Goal: Book appointment/travel/reservation

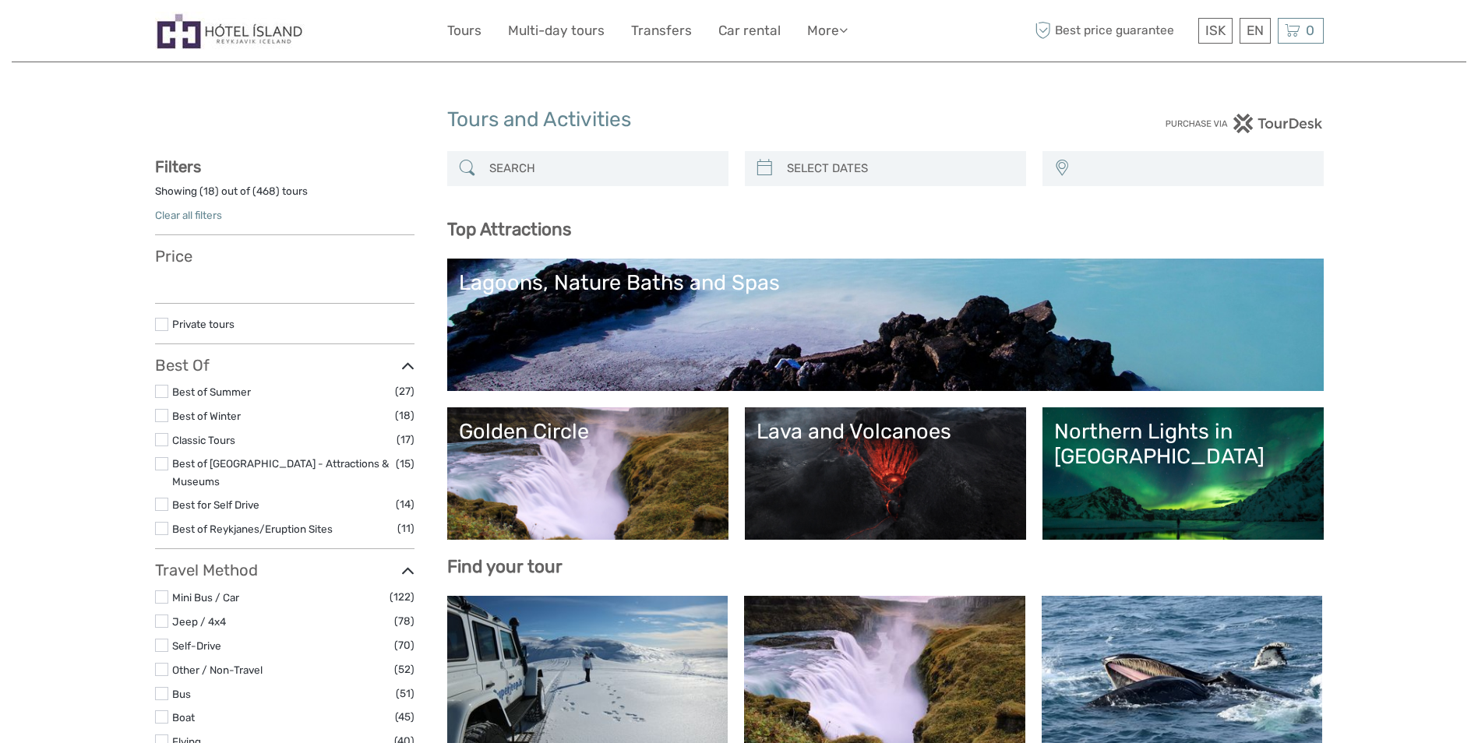
select select
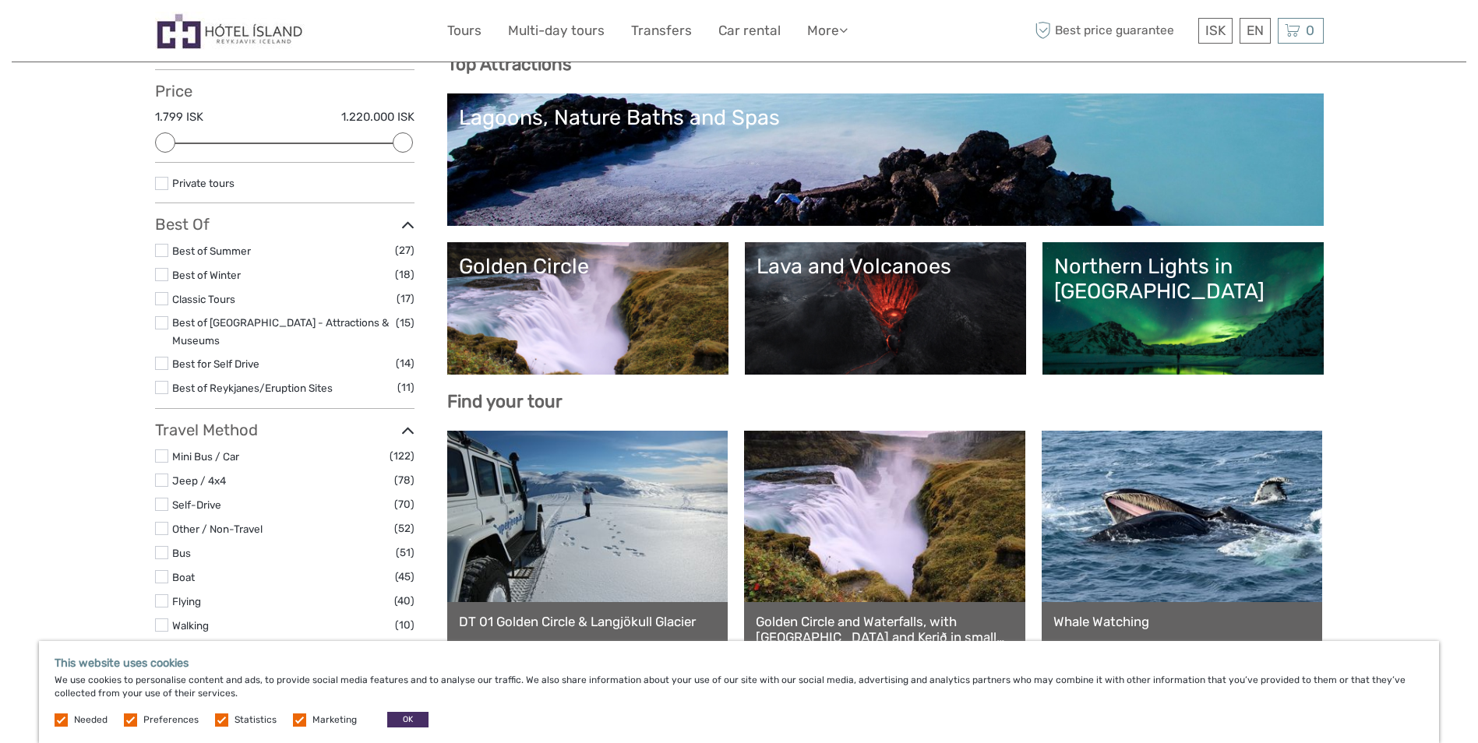
scroll to position [156, 0]
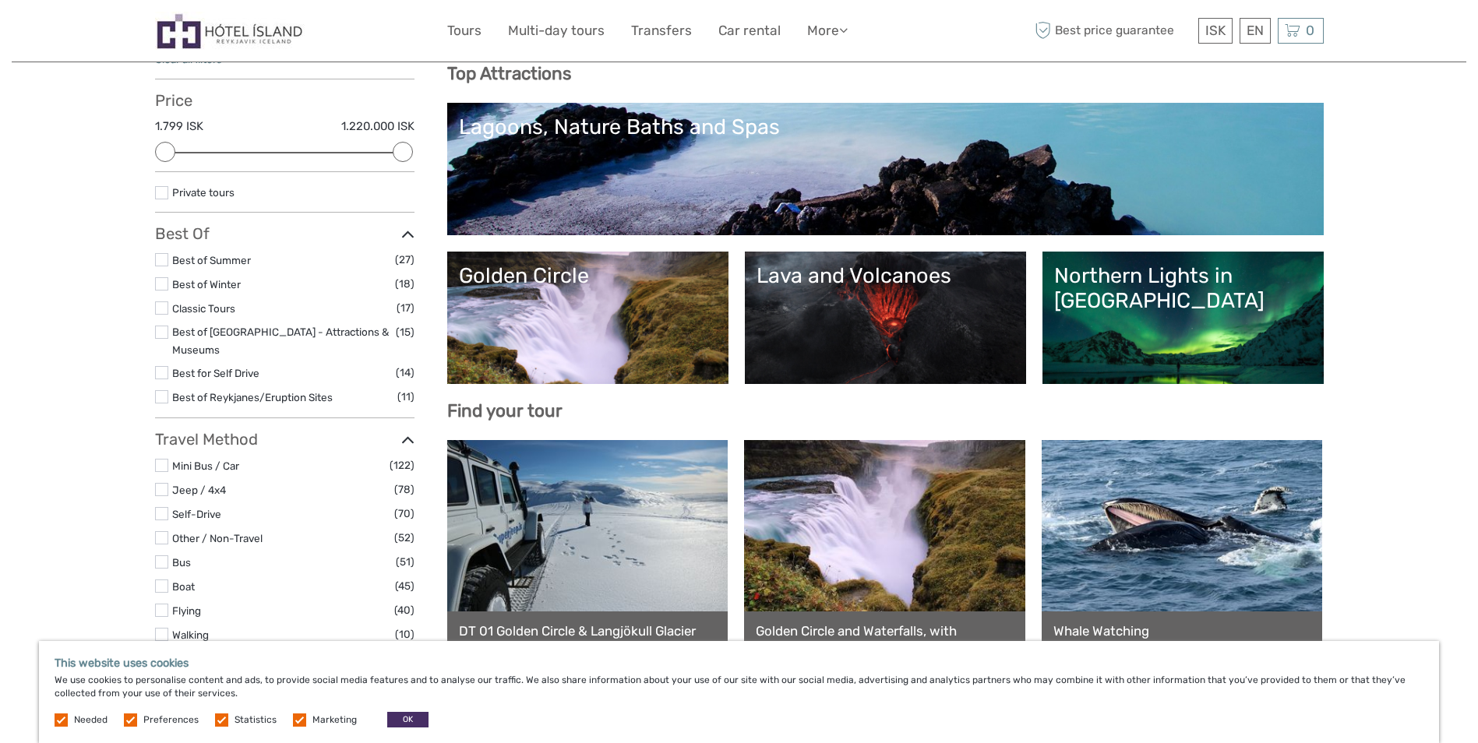
click at [573, 328] on link "Golden Circle" at bounding box center [588, 317] width 258 height 109
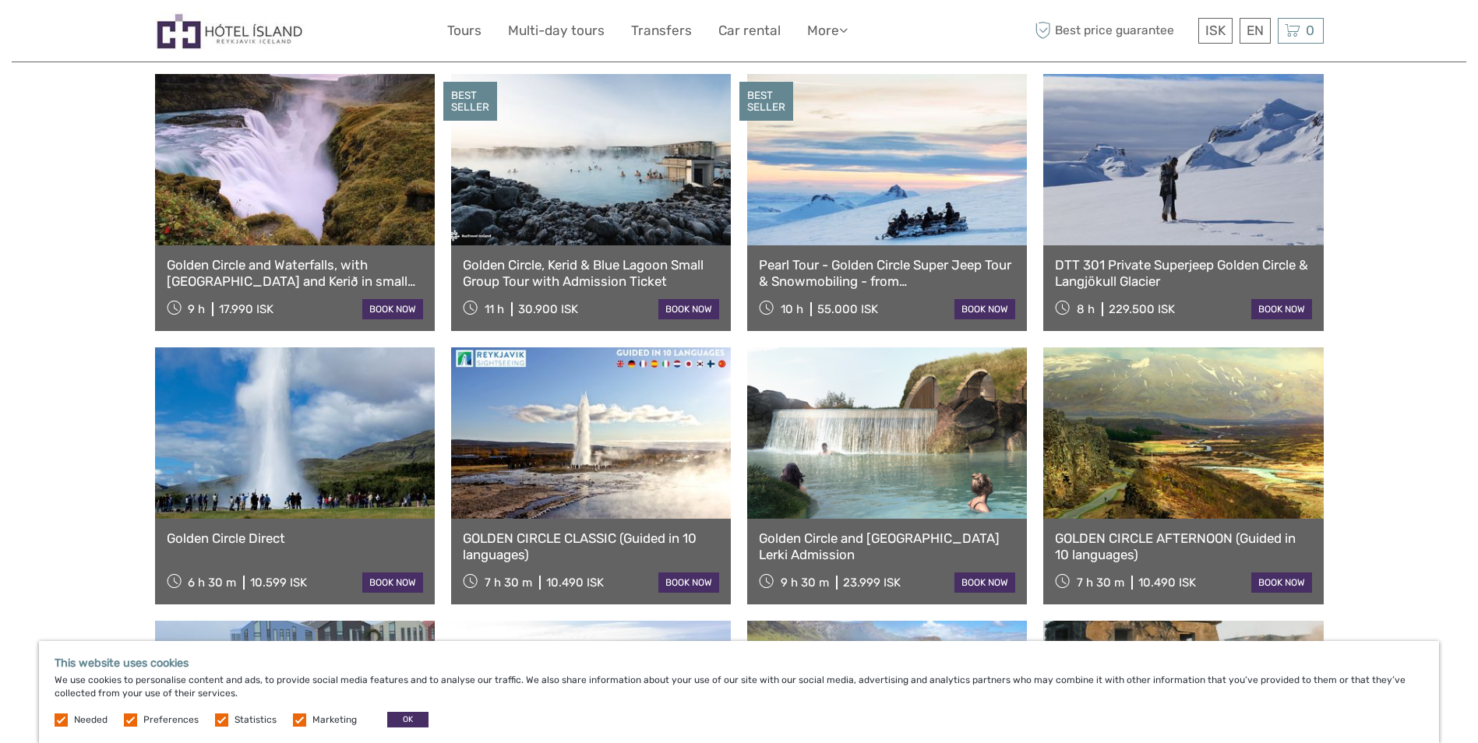
scroll to position [857, 0]
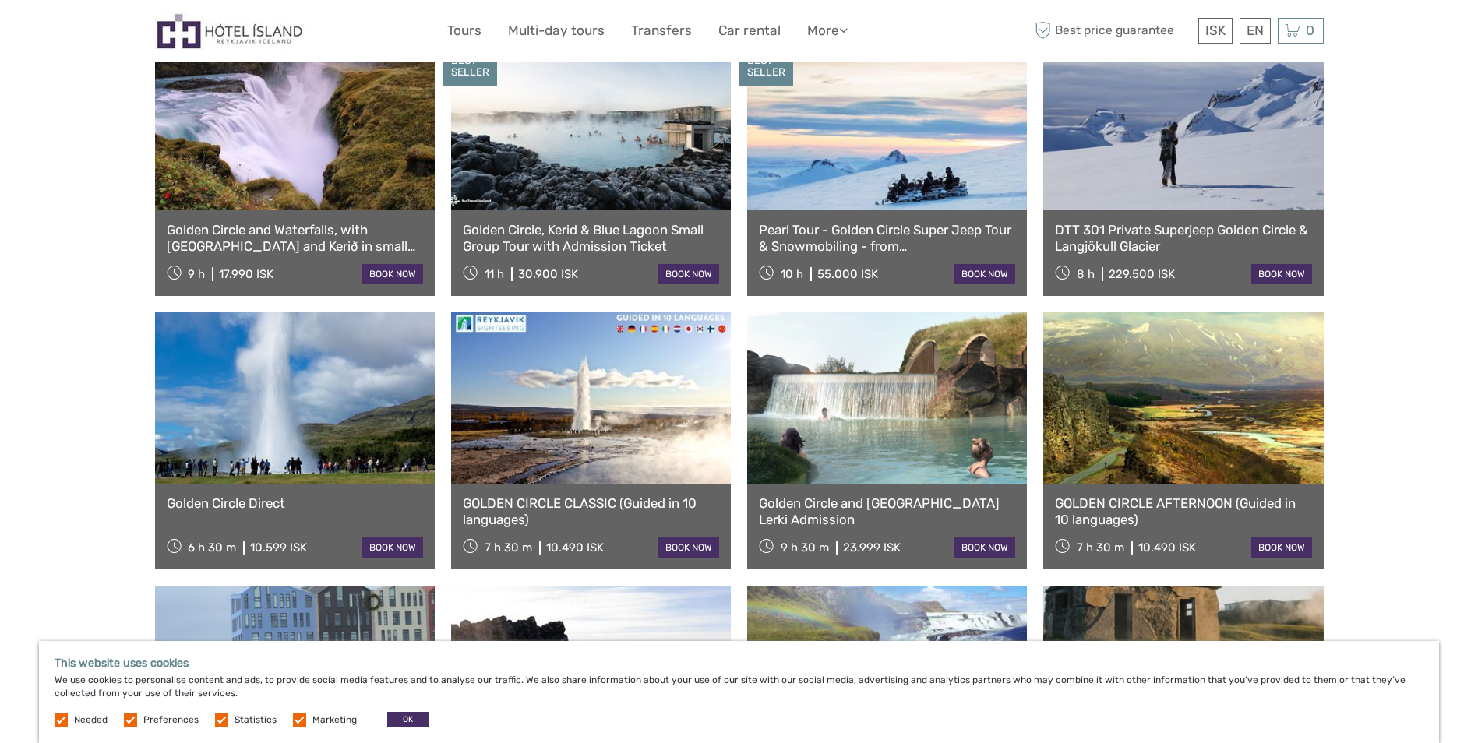
click at [556, 446] on link at bounding box center [591, 397] width 280 height 171
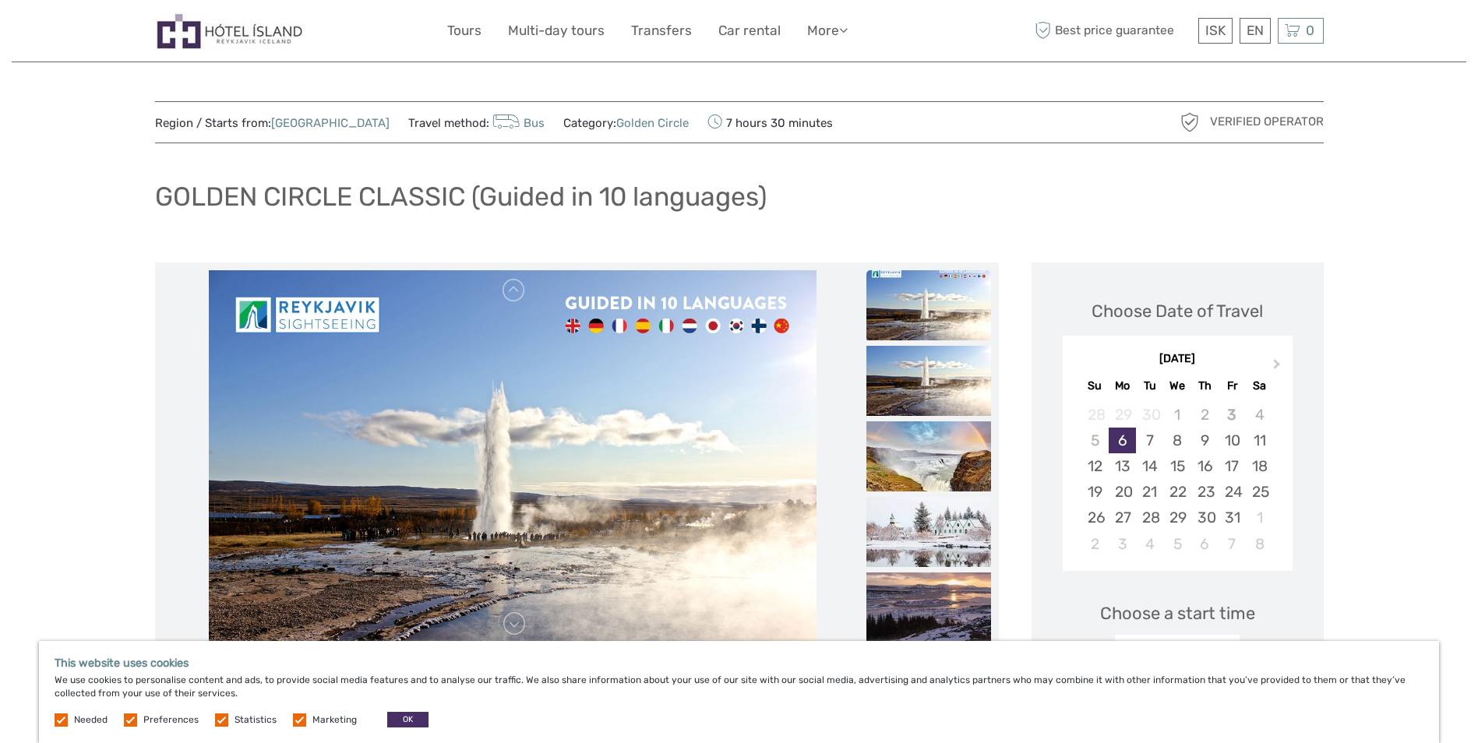
click at [915, 323] on img at bounding box center [929, 305] width 125 height 70
click at [920, 393] on img at bounding box center [929, 381] width 125 height 70
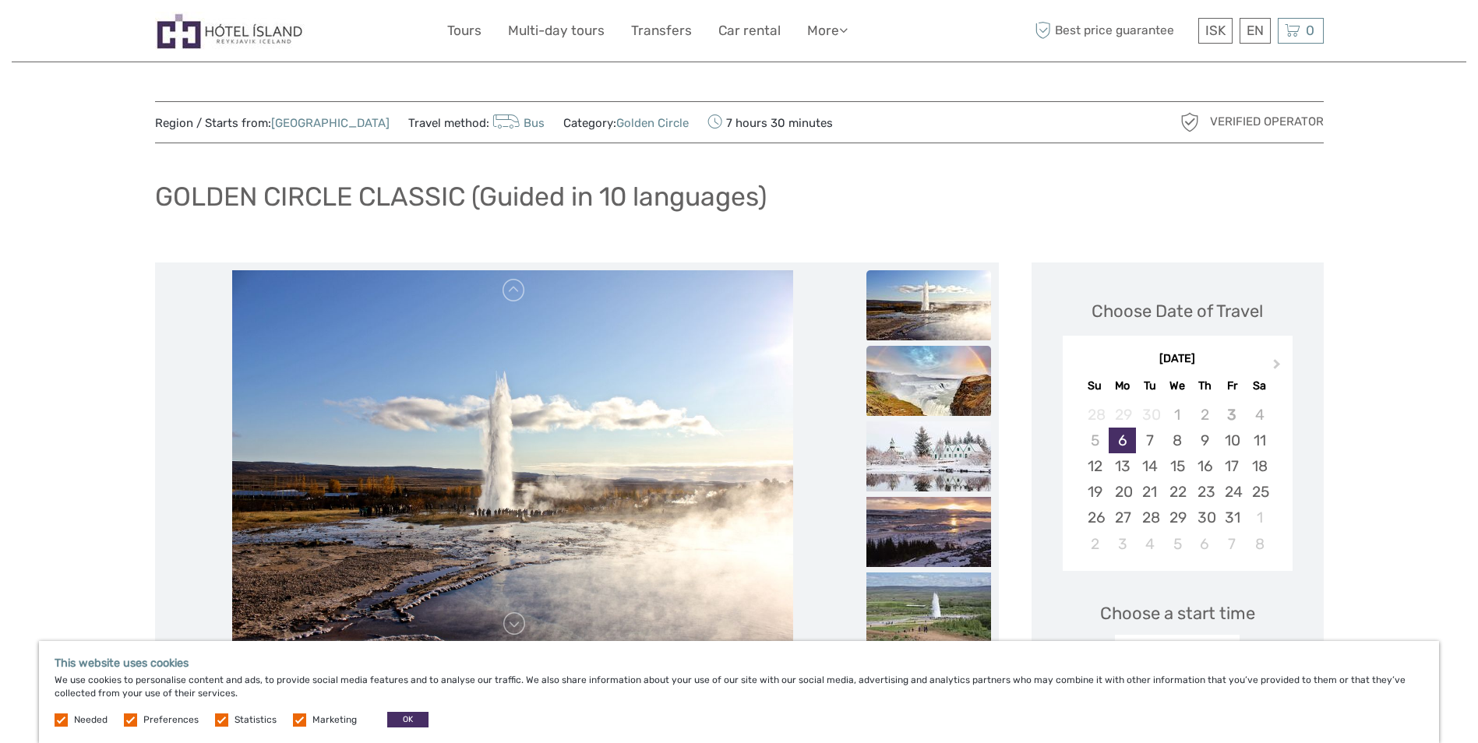
click at [924, 386] on img at bounding box center [929, 381] width 125 height 70
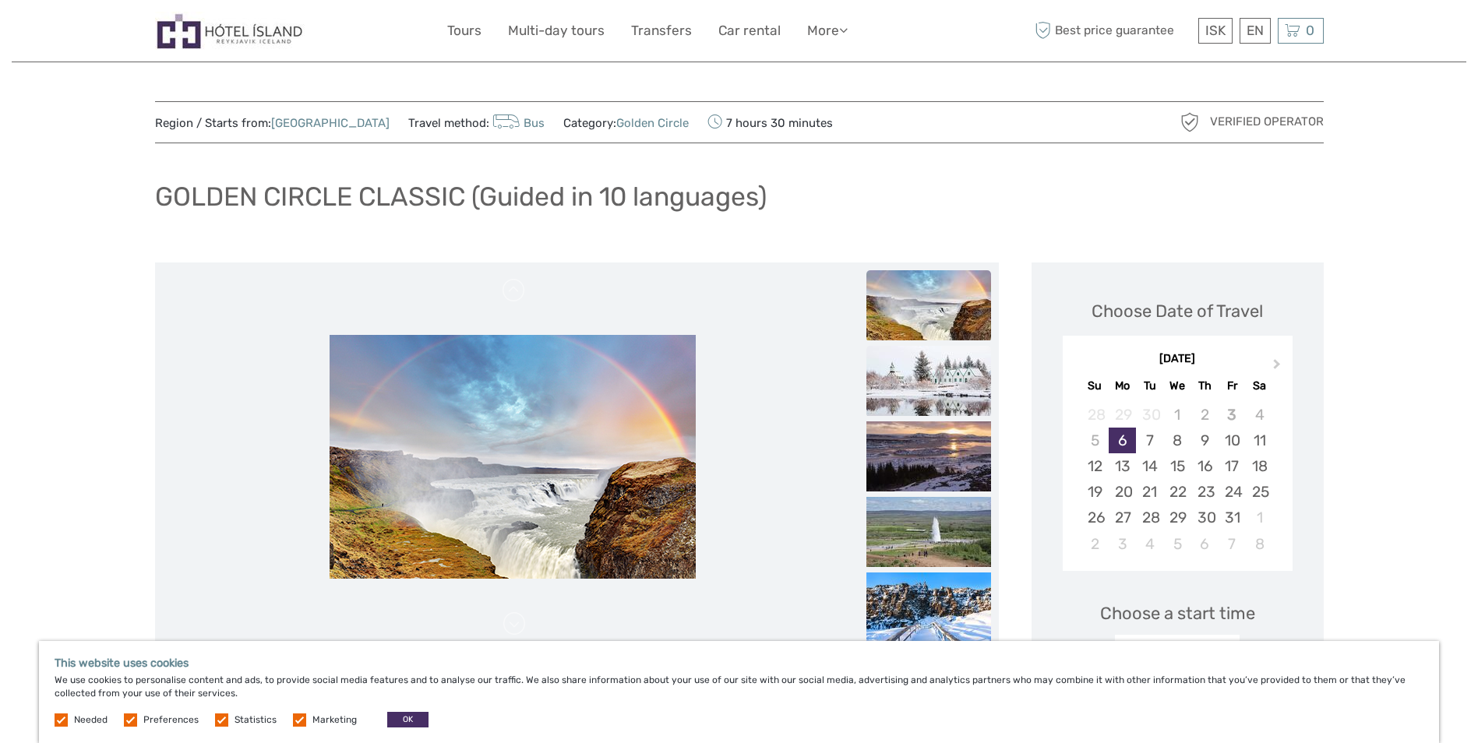
click at [928, 391] on img at bounding box center [929, 381] width 125 height 70
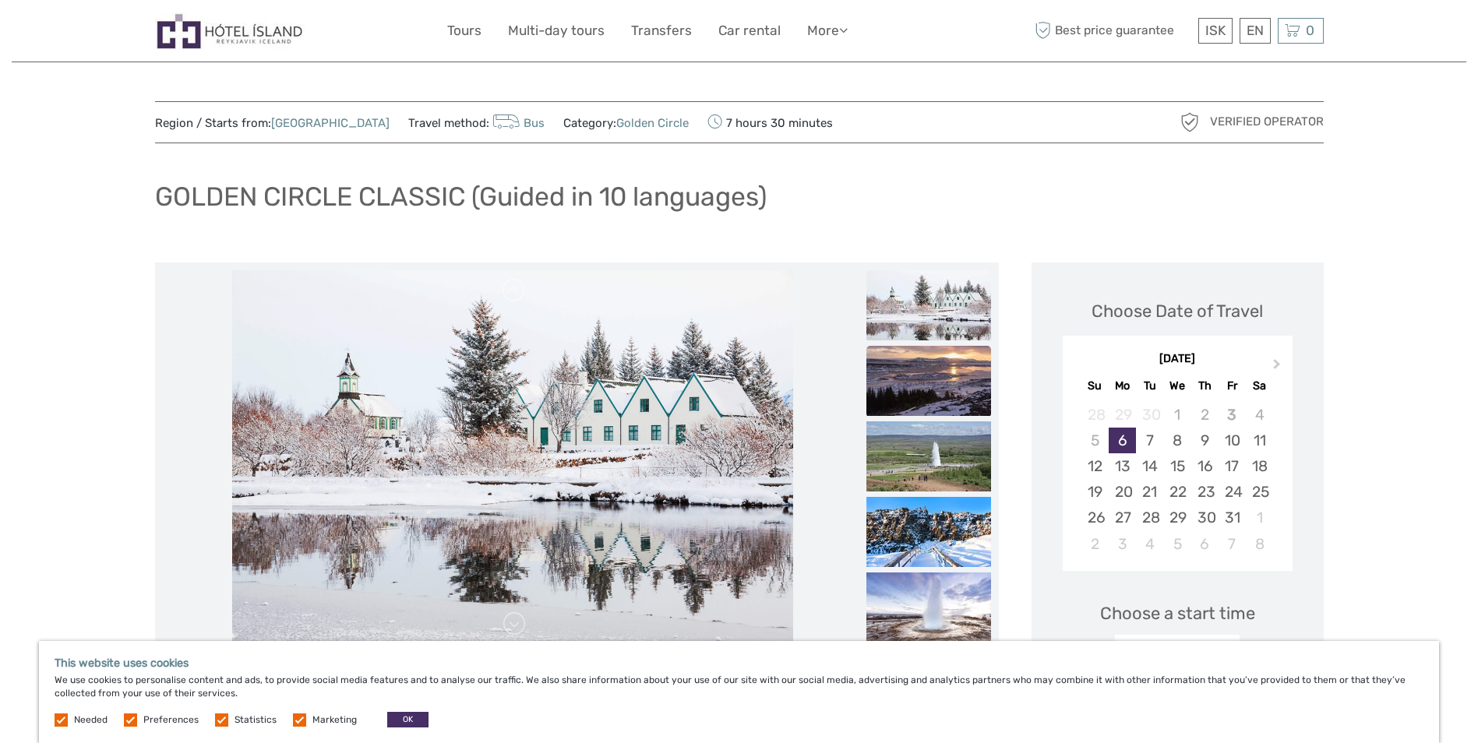
click at [934, 387] on img at bounding box center [929, 381] width 125 height 70
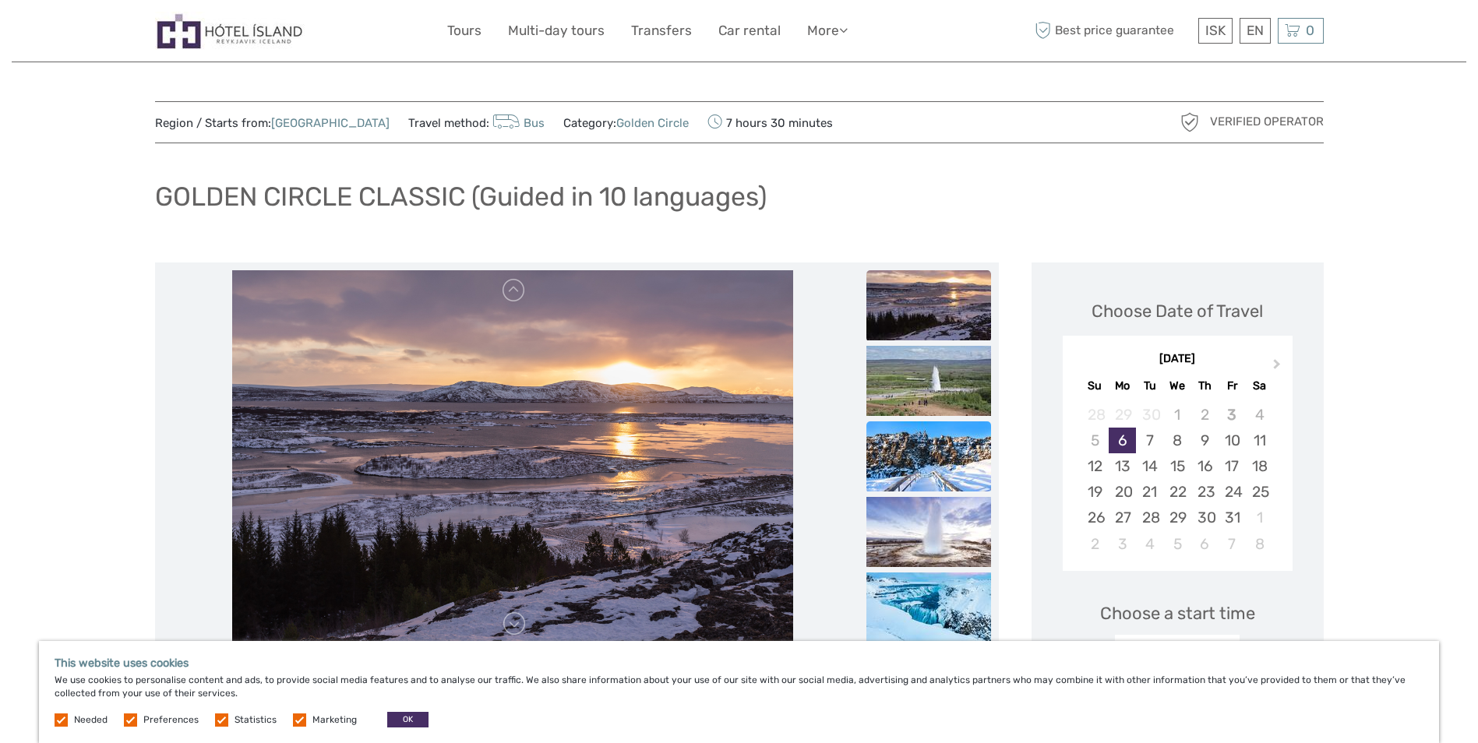
click at [936, 460] on img at bounding box center [929, 457] width 125 height 70
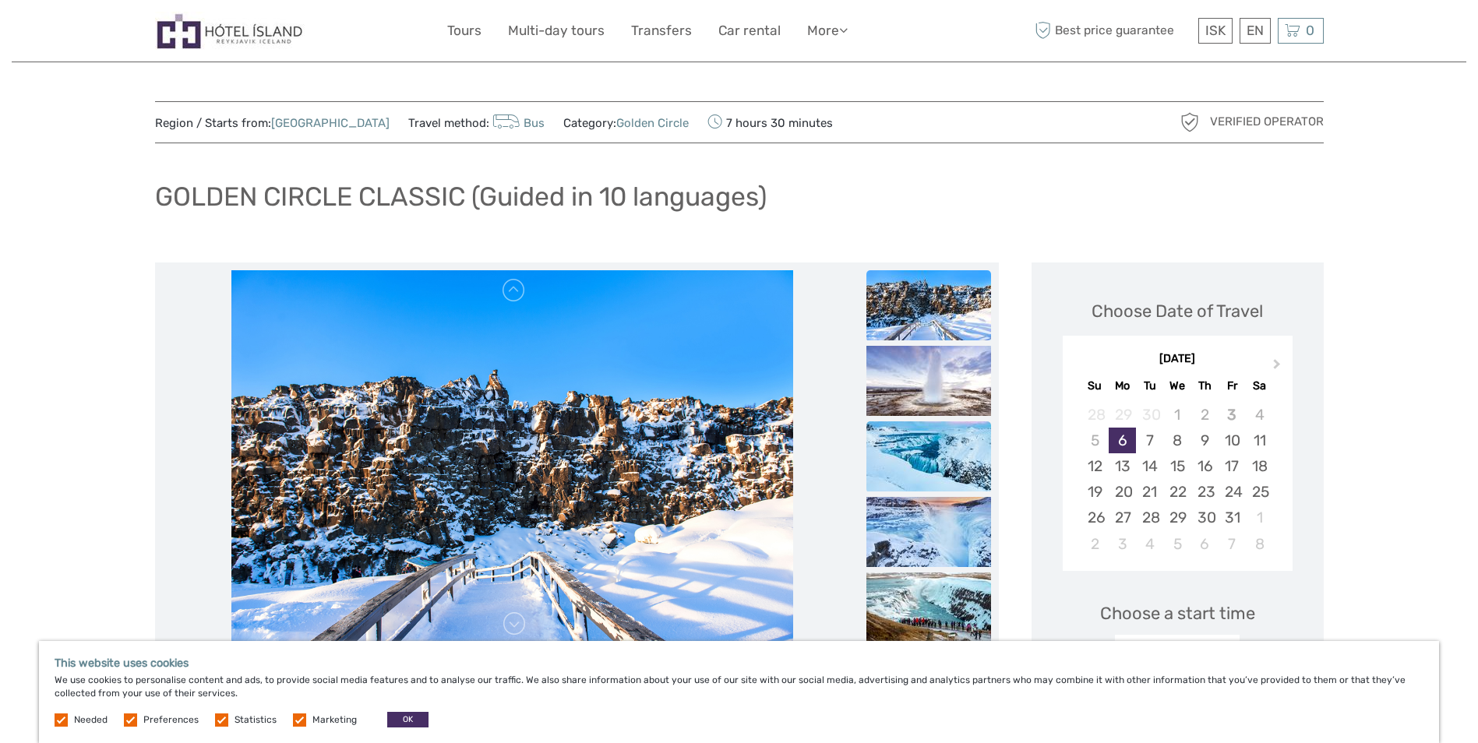
click at [931, 473] on img at bounding box center [929, 457] width 125 height 70
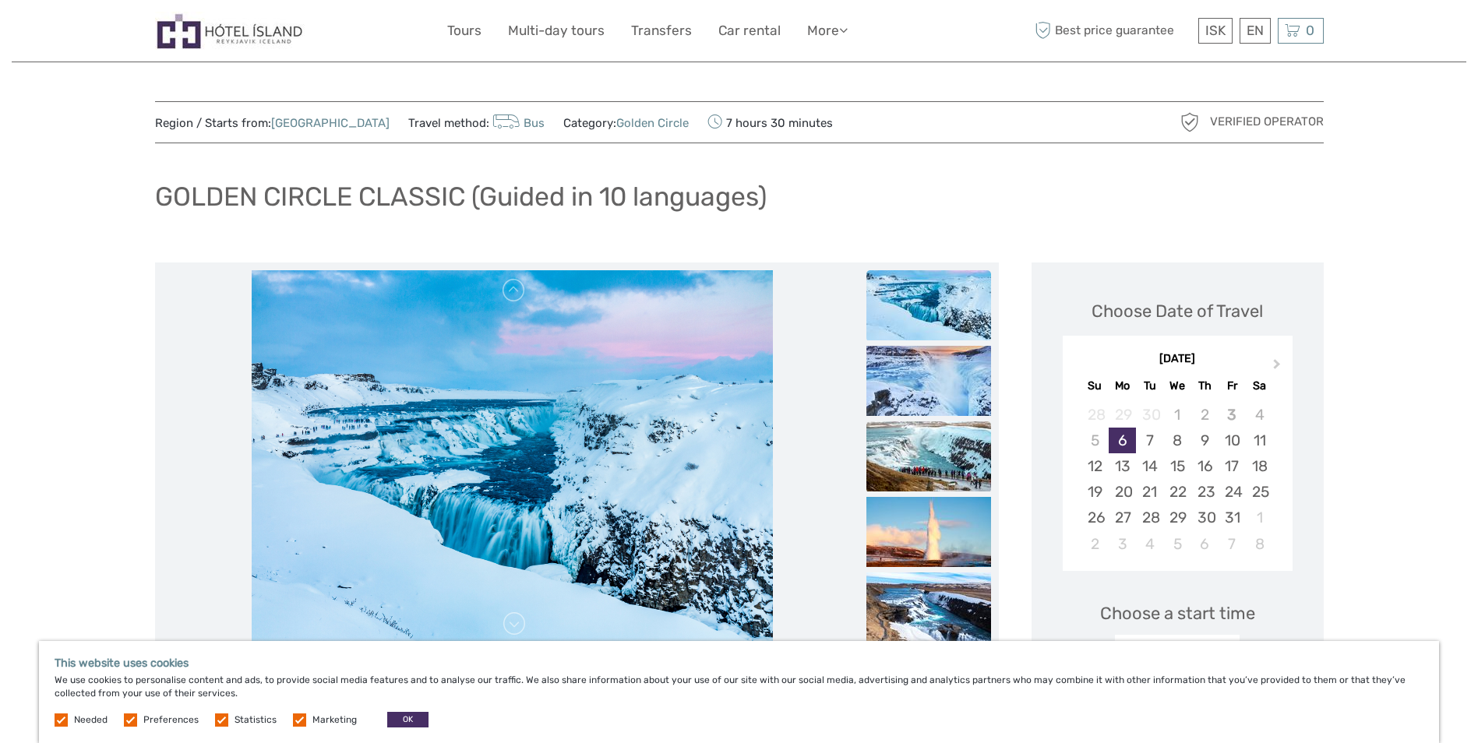
click at [928, 468] on img at bounding box center [929, 457] width 125 height 70
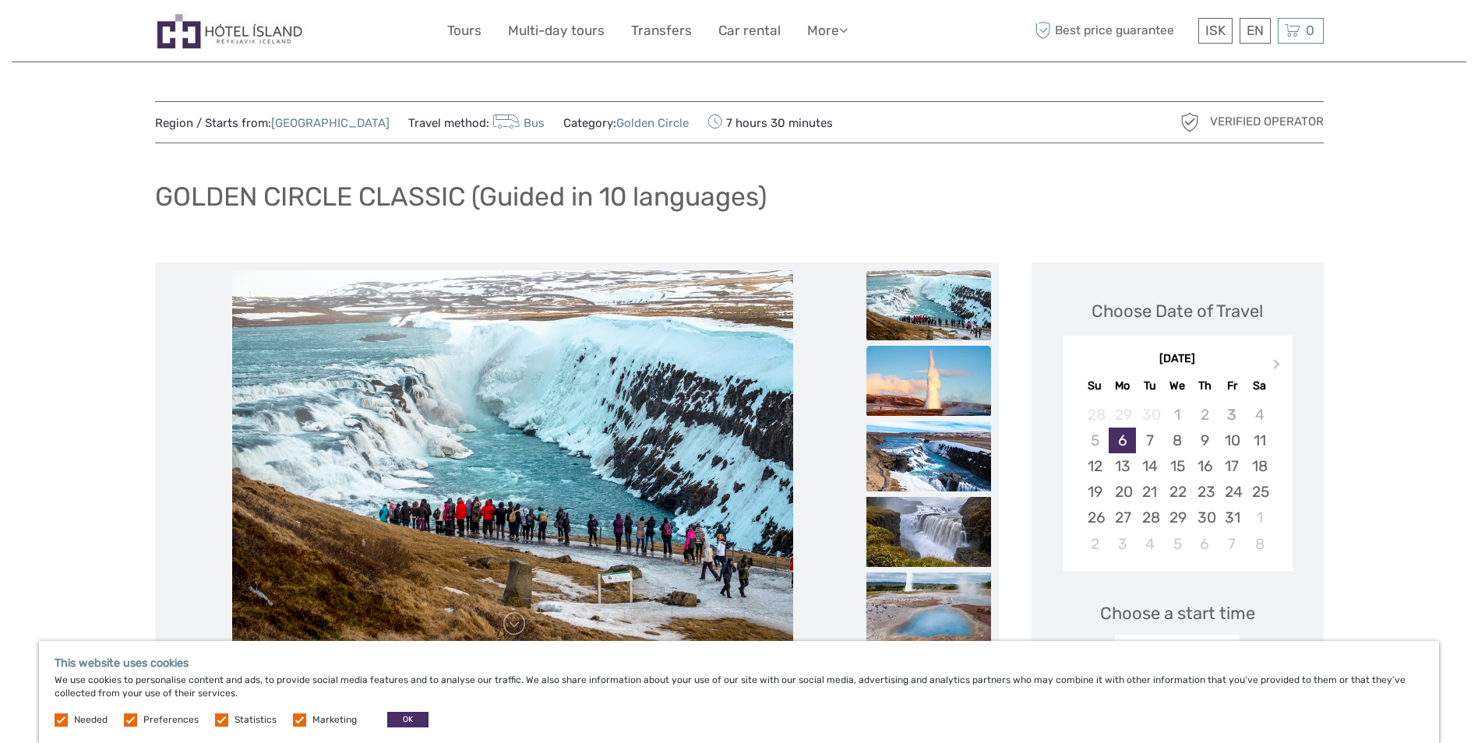
click at [934, 397] on img at bounding box center [929, 381] width 125 height 70
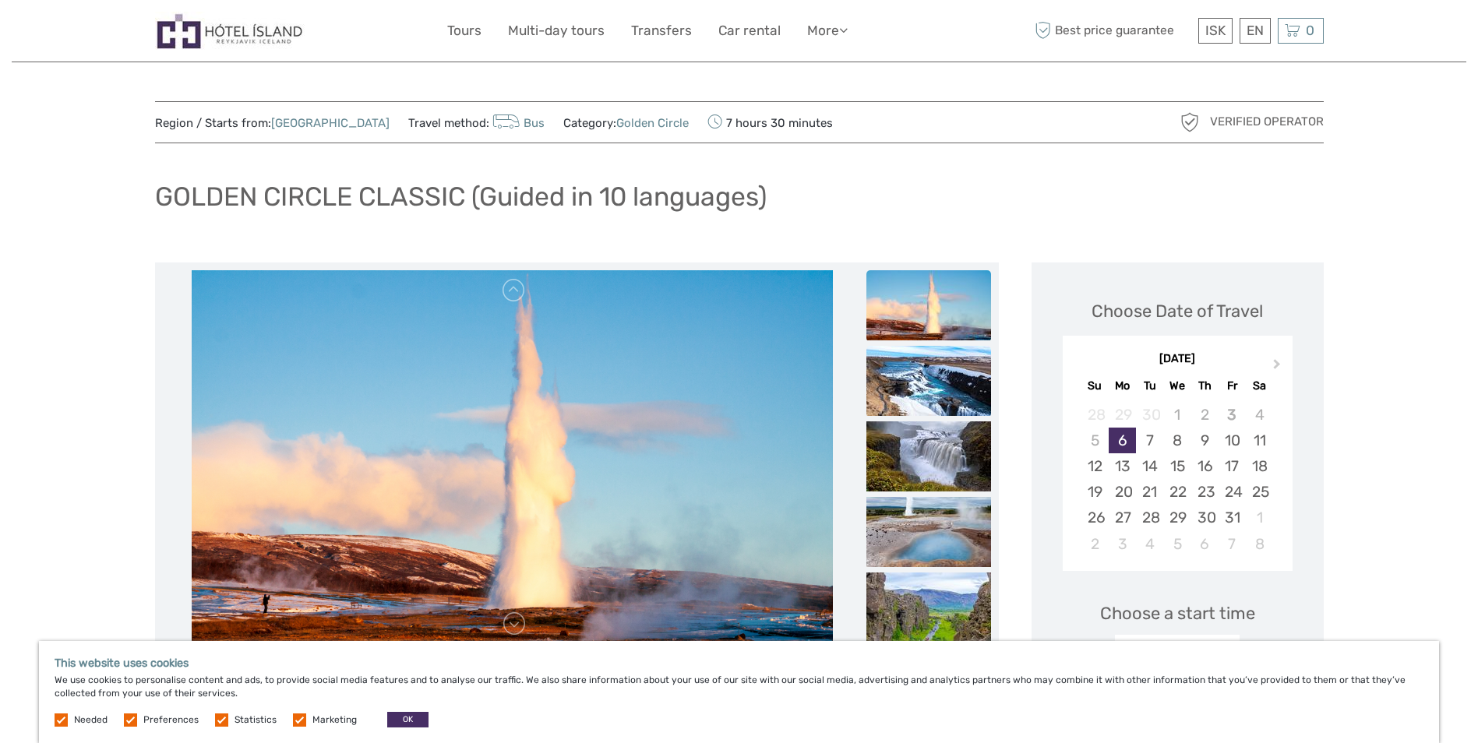
click at [936, 394] on img at bounding box center [929, 381] width 125 height 70
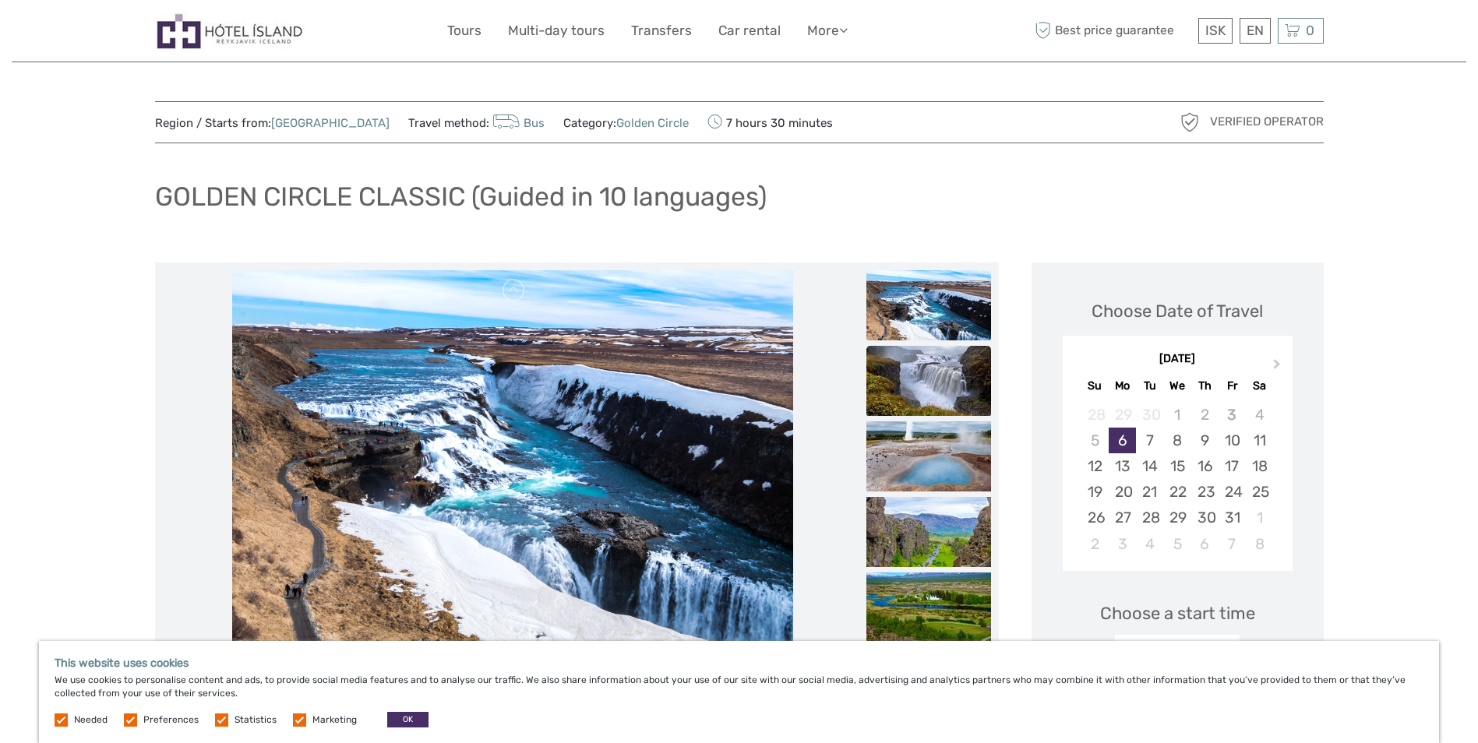
click at [934, 379] on img at bounding box center [929, 381] width 125 height 70
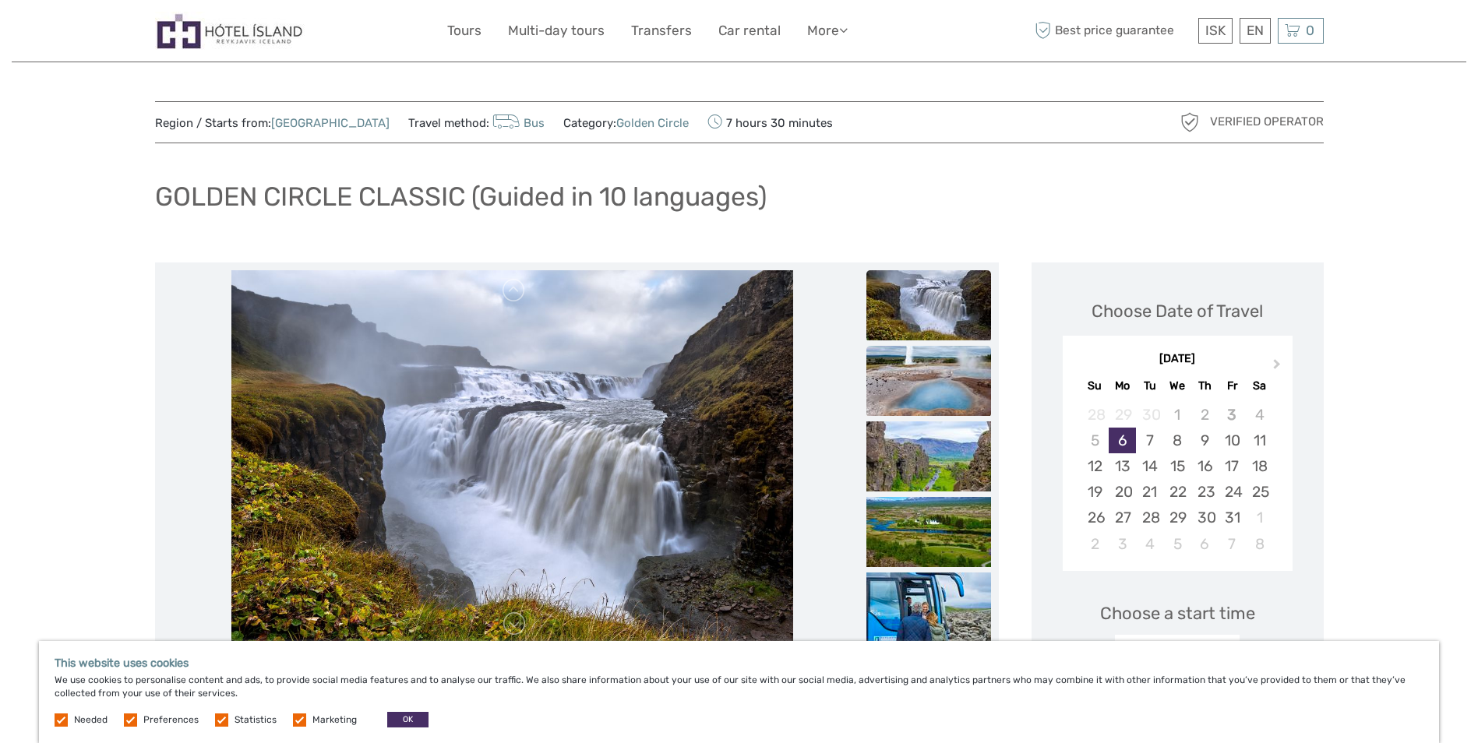
click at [932, 390] on img at bounding box center [929, 381] width 125 height 70
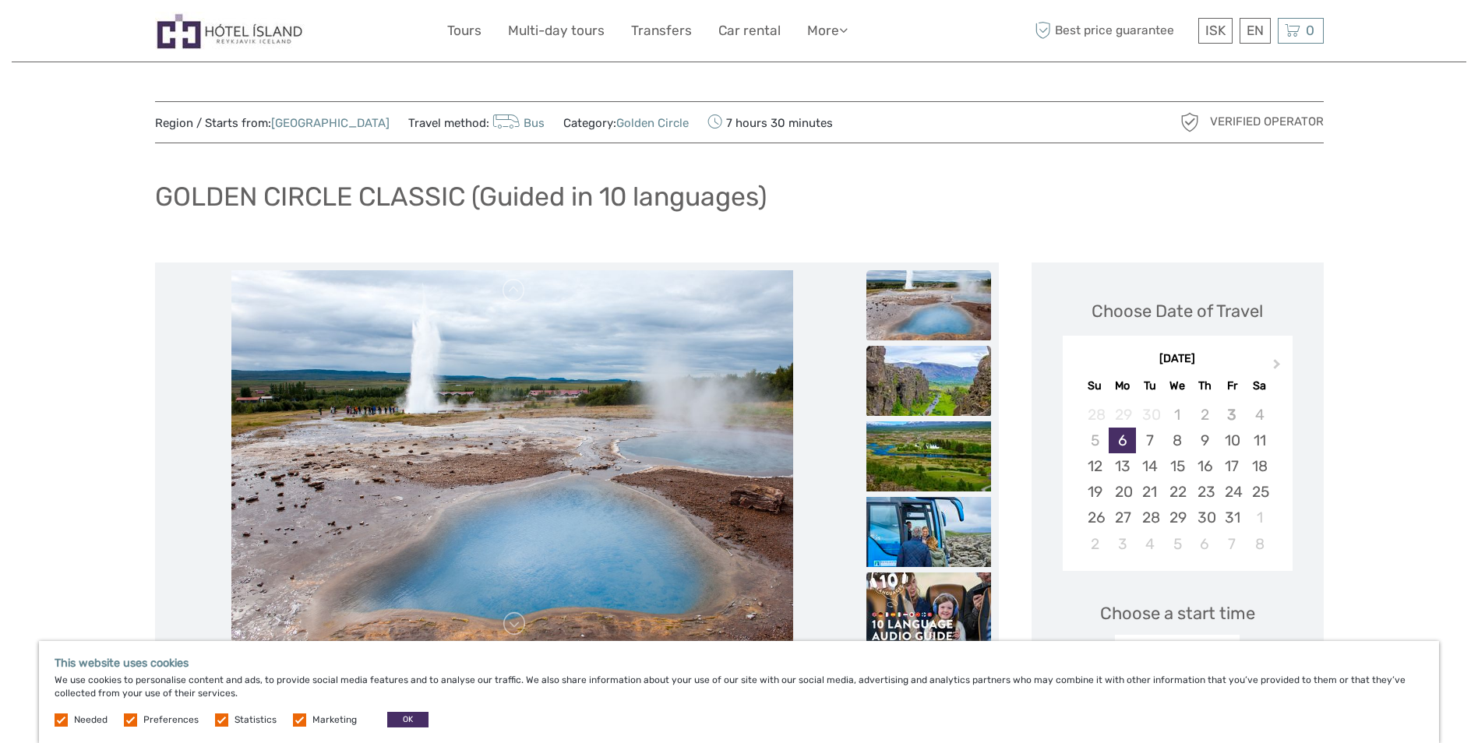
click at [934, 389] on img at bounding box center [929, 381] width 125 height 70
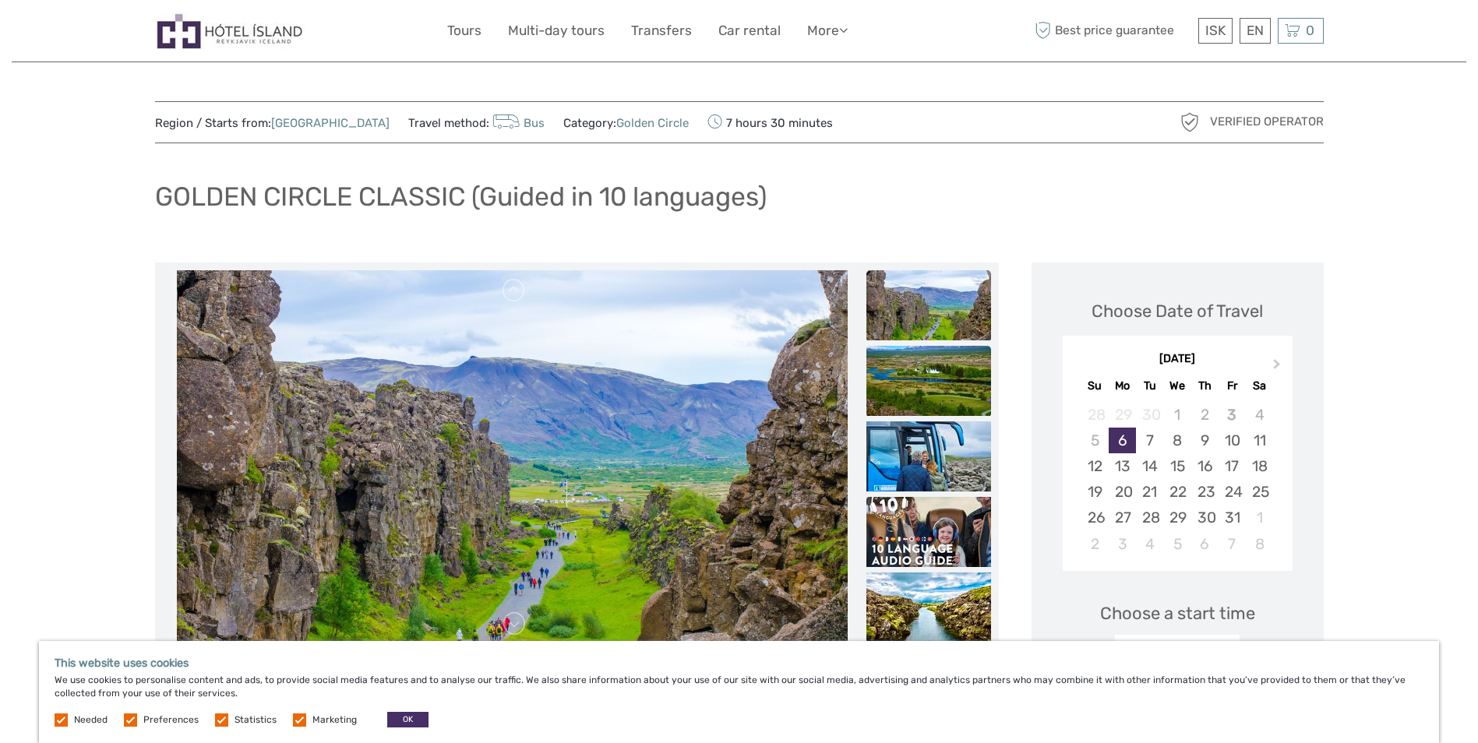
click at [934, 388] on img at bounding box center [929, 381] width 125 height 70
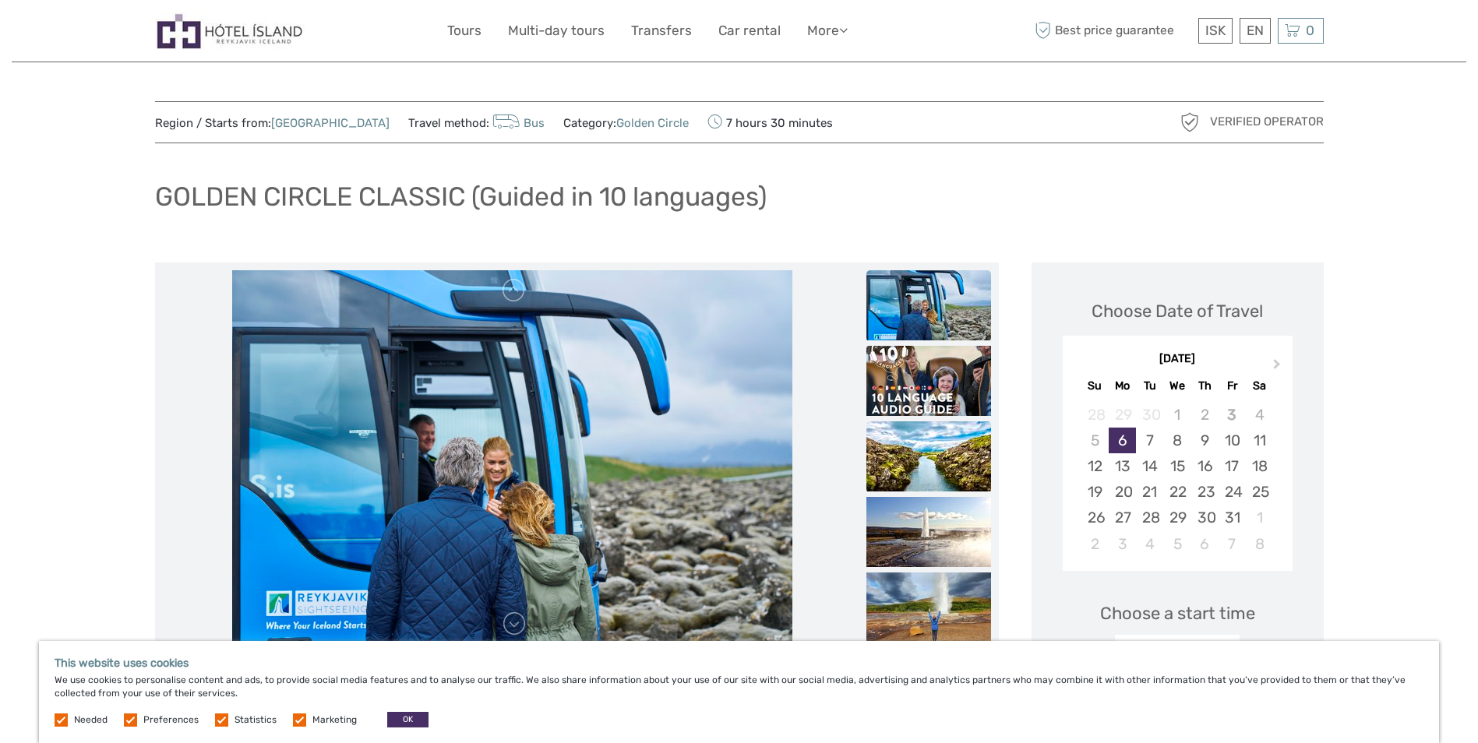
click at [954, 459] on img at bounding box center [929, 457] width 125 height 70
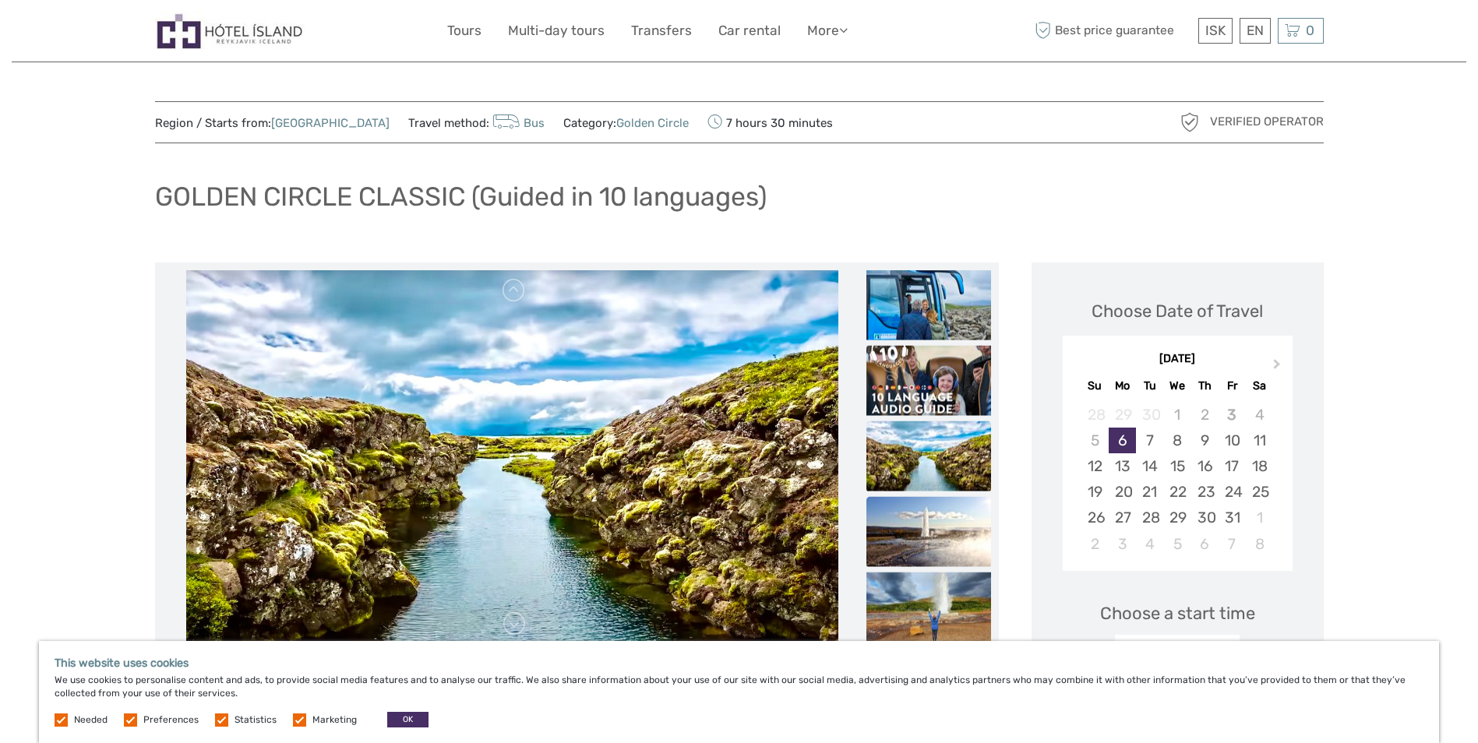
click at [938, 544] on img at bounding box center [929, 531] width 125 height 70
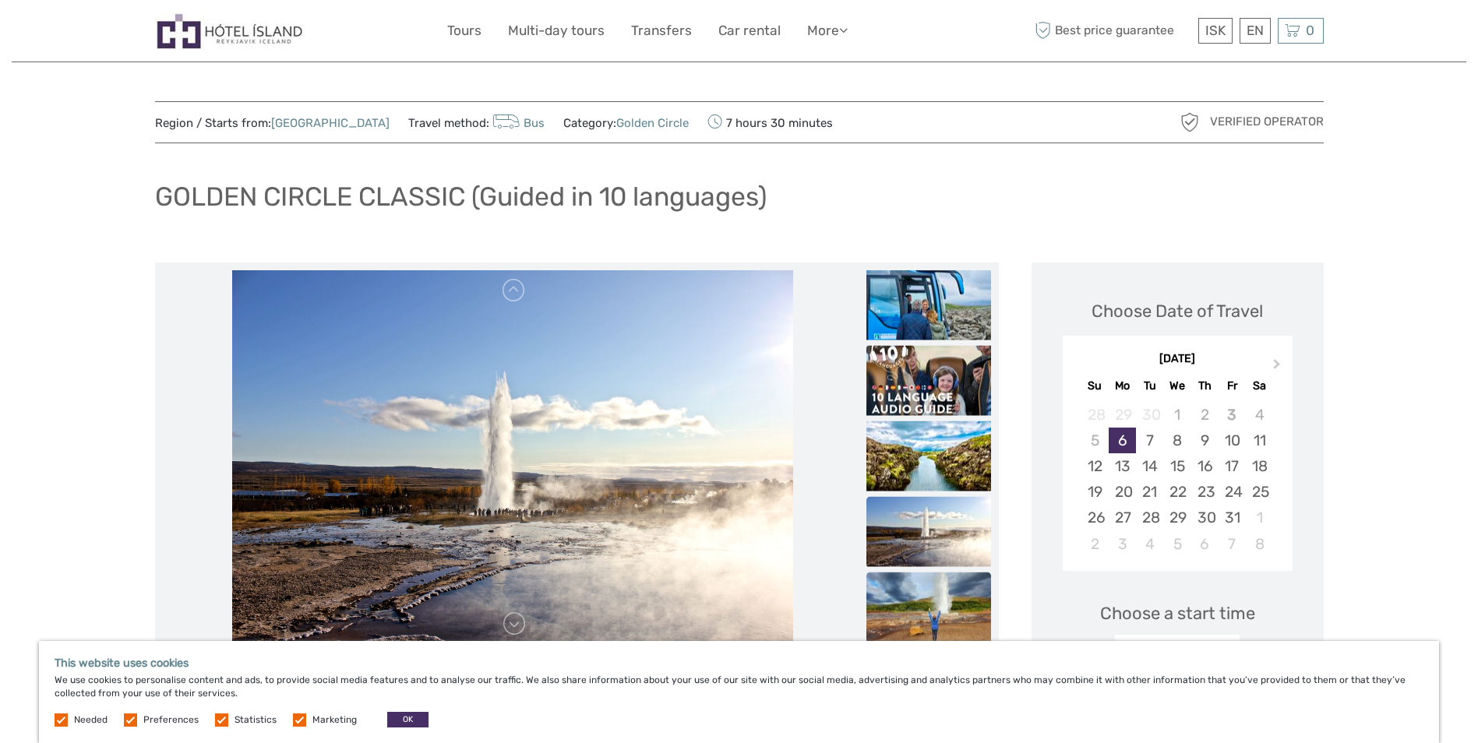
click at [951, 600] on img at bounding box center [929, 607] width 125 height 70
